Goal: Check status

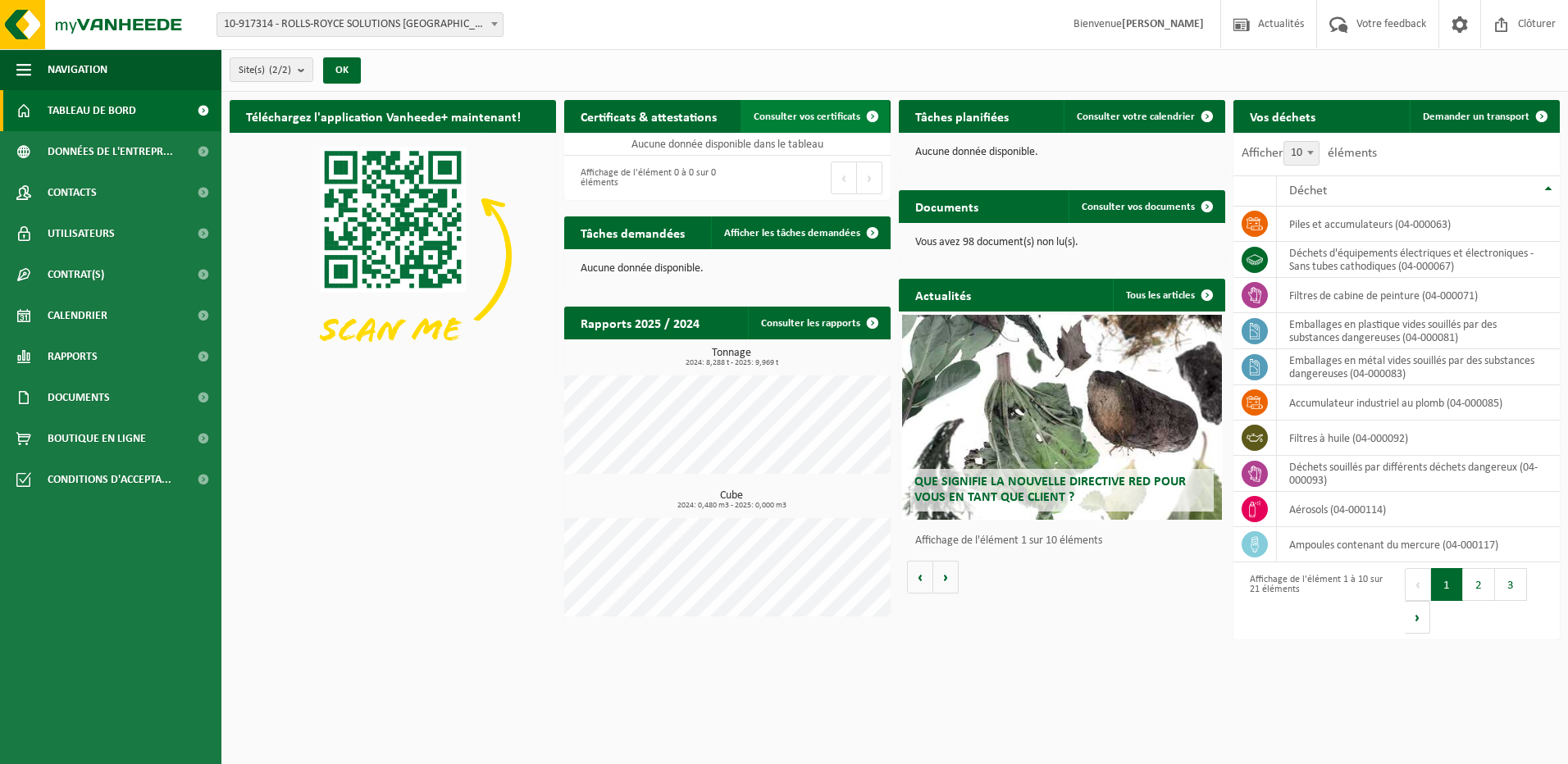
click at [820, 121] on span "Consulter vos certificats" at bounding box center [807, 117] width 107 height 11
click at [941, 119] on h2 "Tâches planifiées" at bounding box center [961, 116] width 126 height 32
click at [1143, 117] on span "Consulter votre calendrier" at bounding box center [1135, 117] width 118 height 11
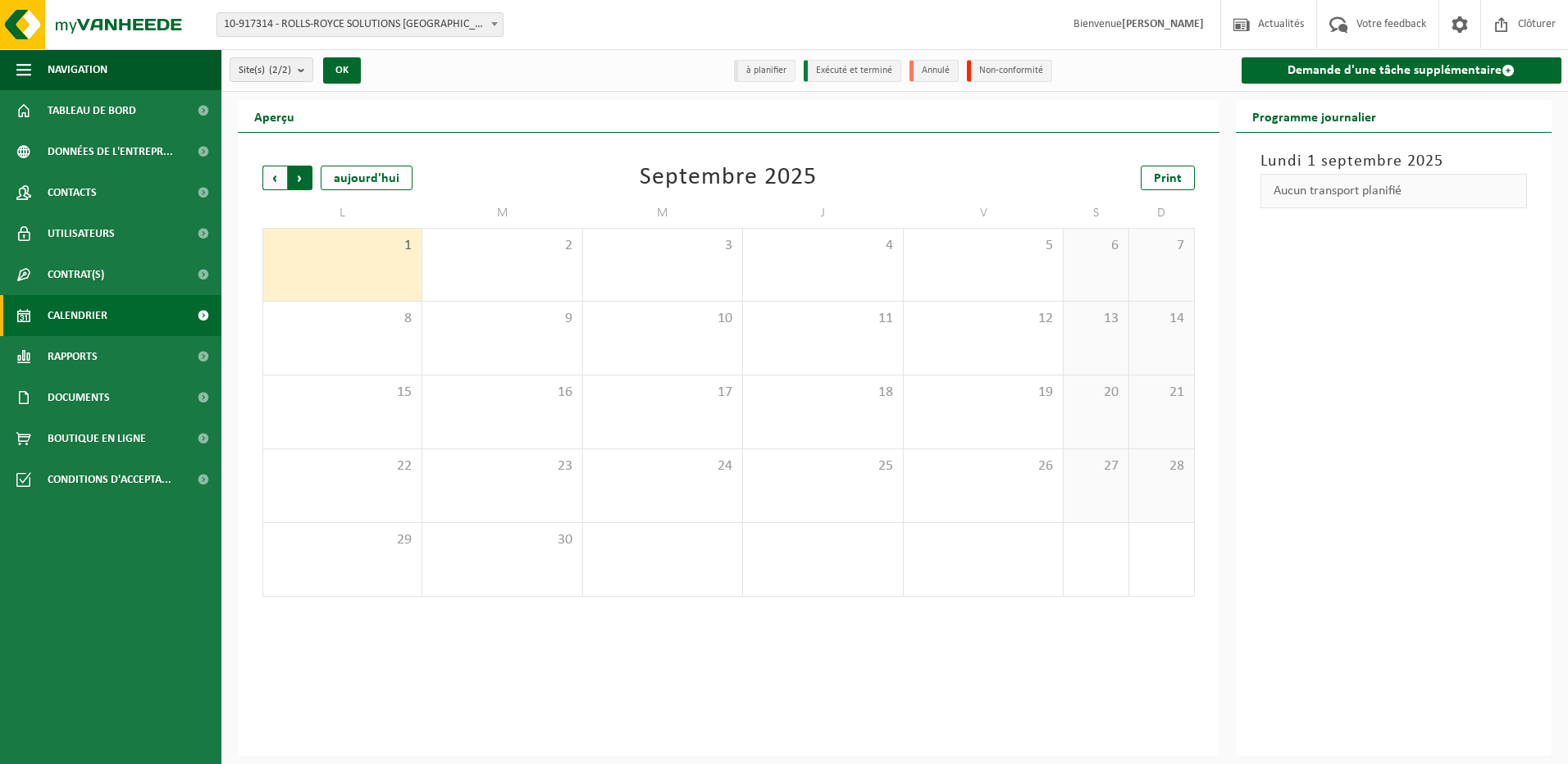
click at [271, 182] on span "Précédent" at bounding box center [275, 178] width 25 height 25
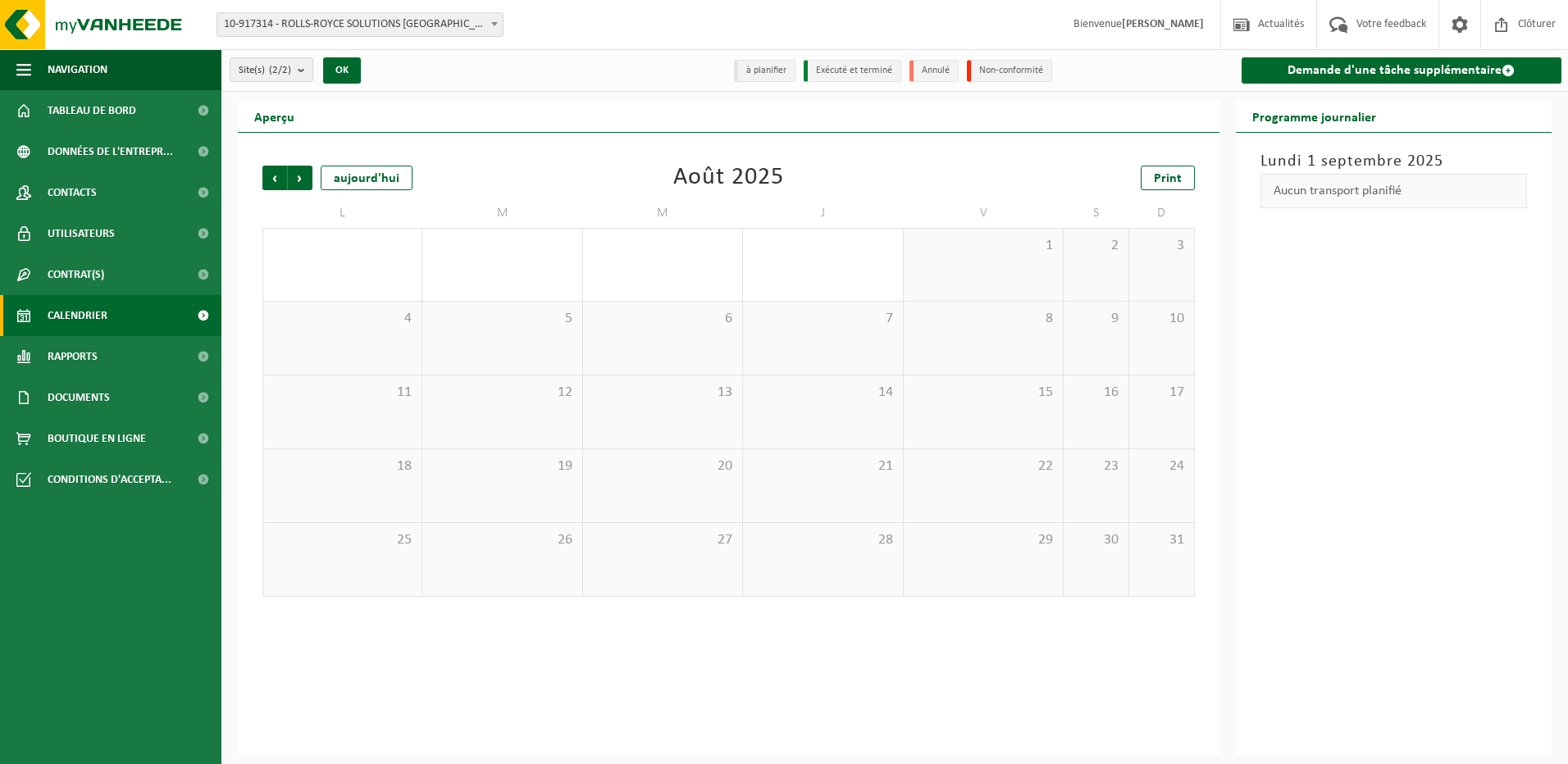
click at [271, 182] on span "Précédent" at bounding box center [275, 178] width 25 height 25
